Goal: Obtain resource: Obtain resource

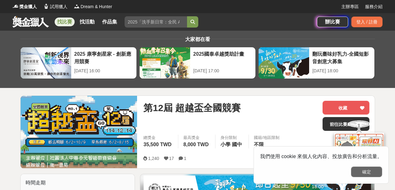
click at [378, 170] on button "確定" at bounding box center [366, 171] width 31 height 11
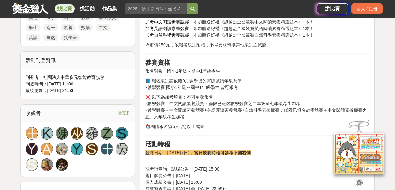
scroll to position [217, 0]
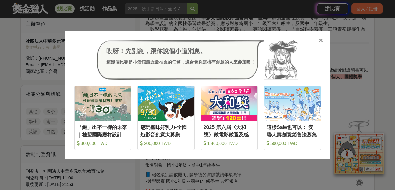
click at [323, 41] on icon at bounding box center [321, 40] width 5 height 6
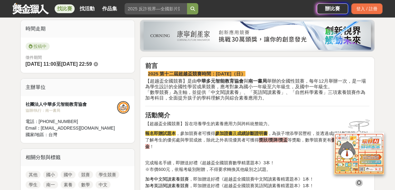
scroll to position [154, 0]
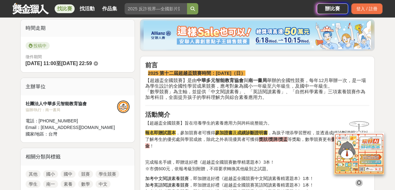
click at [361, 179] on icon at bounding box center [359, 182] width 7 height 7
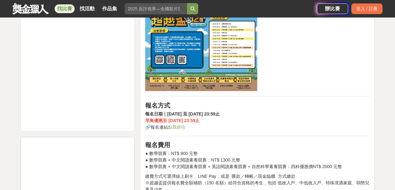
scroll to position [529, 0]
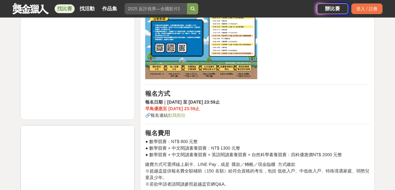
click at [182, 115] on link "點我前往" at bounding box center [177, 115] width 18 height 5
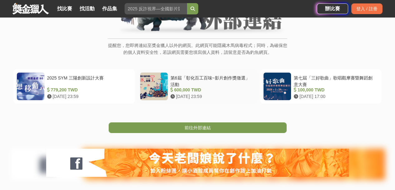
scroll to position [94, 0]
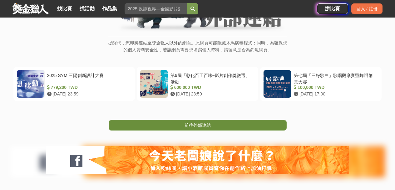
click at [185, 128] on span "前往外部連結" at bounding box center [198, 125] width 26 height 5
